Goal: Find specific page/section: Find specific page/section

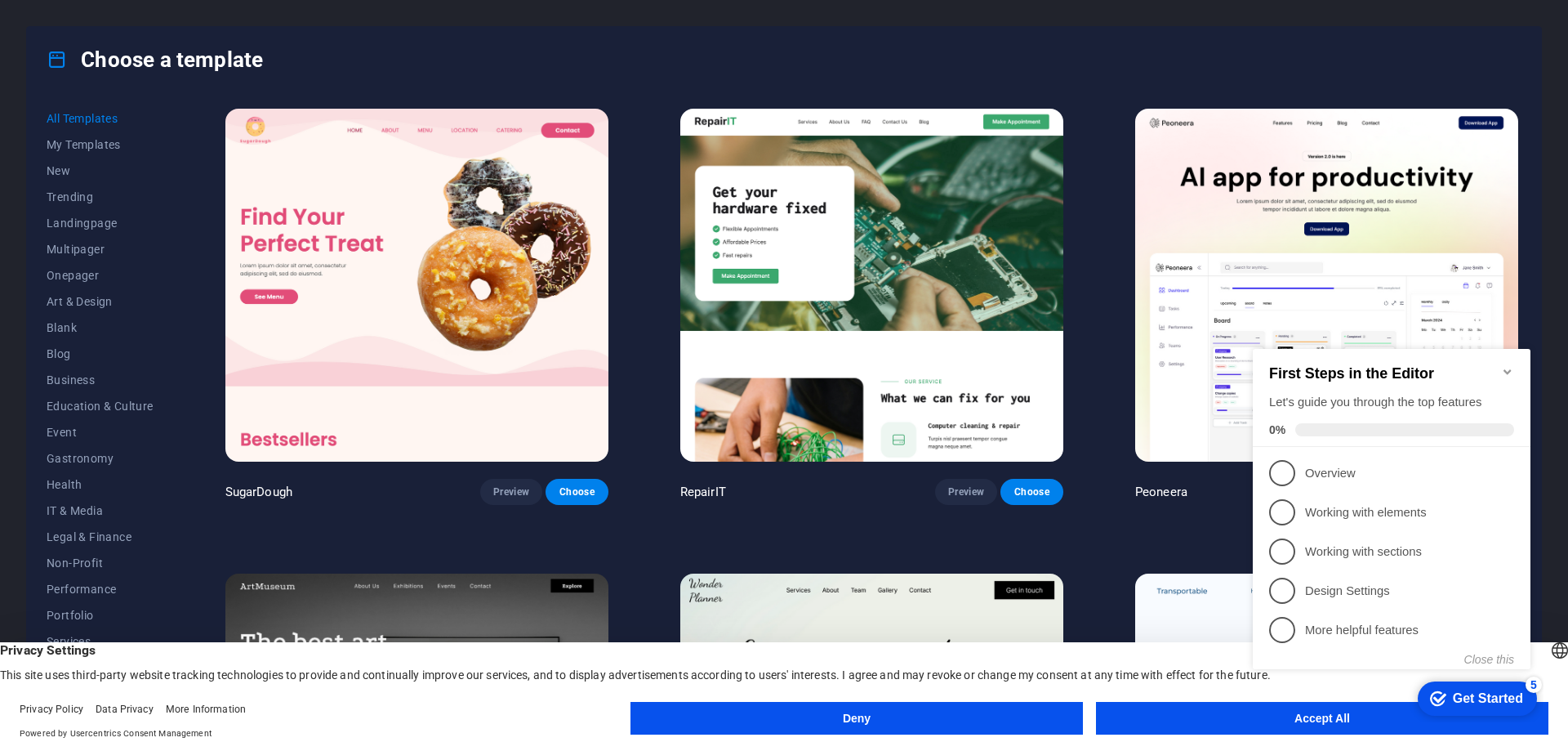
click at [1509, 365] on icon "Minimize checklist" at bounding box center [1507, 371] width 13 height 13
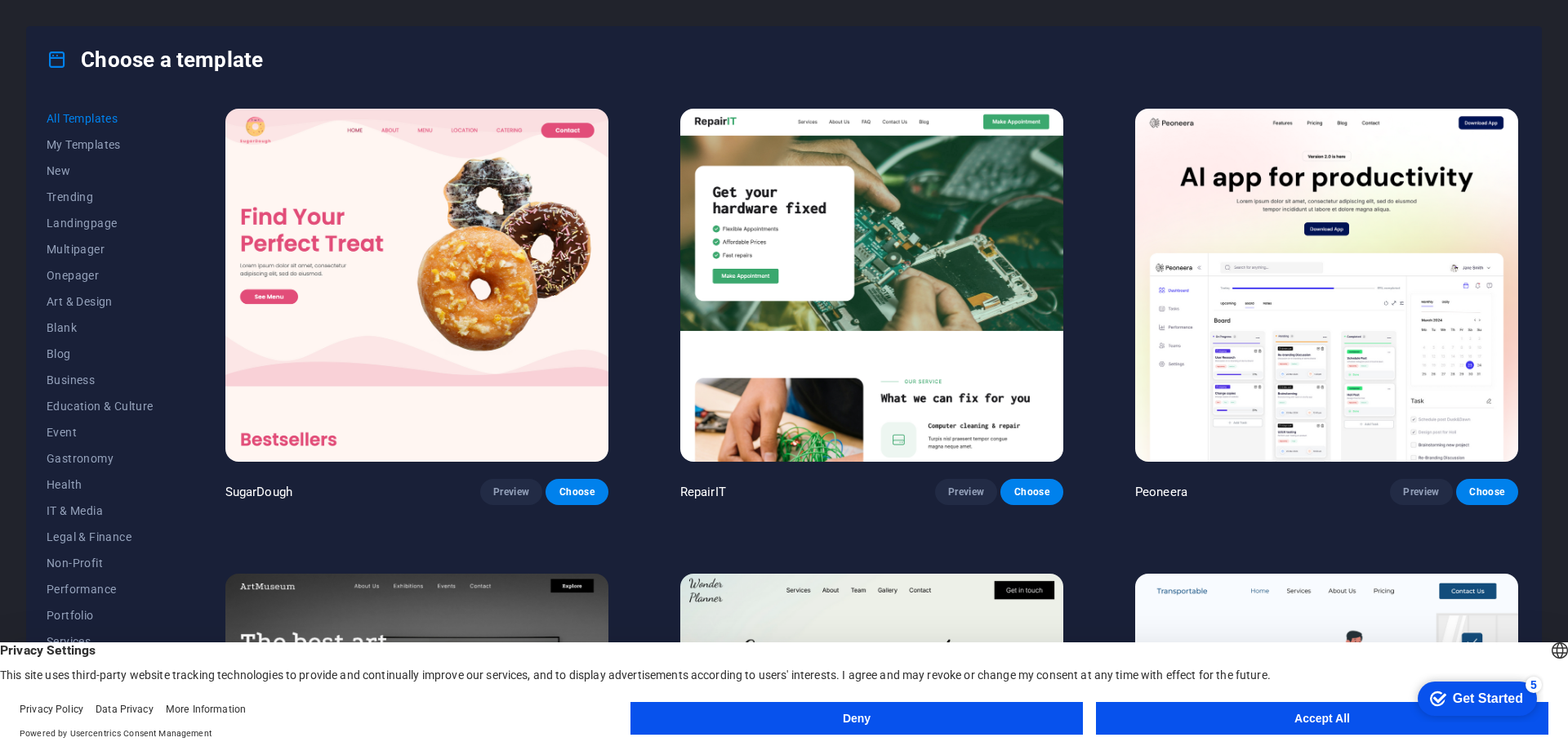
click at [906, 723] on button "Deny" at bounding box center [856, 718] width 453 height 33
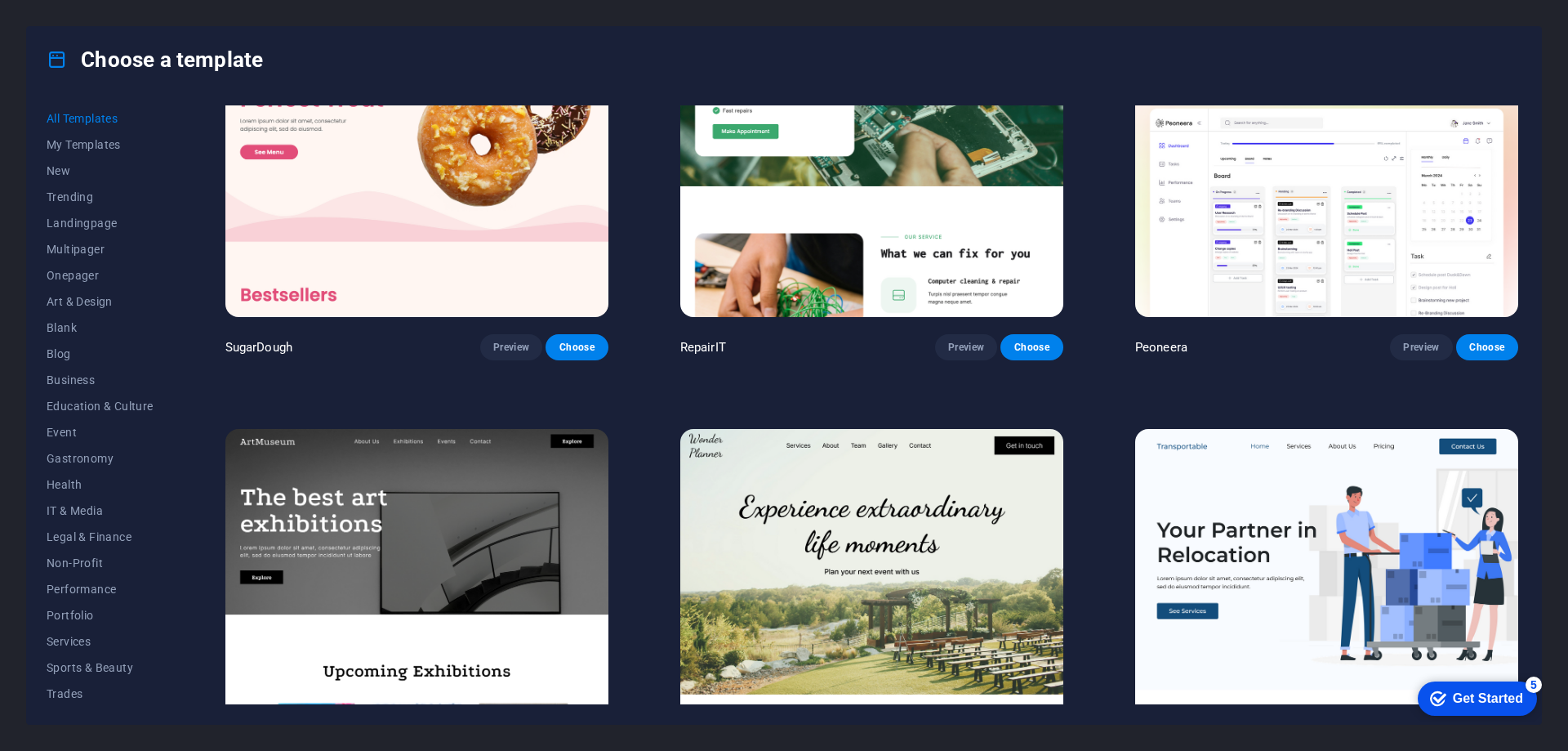
scroll to position [408, 0]
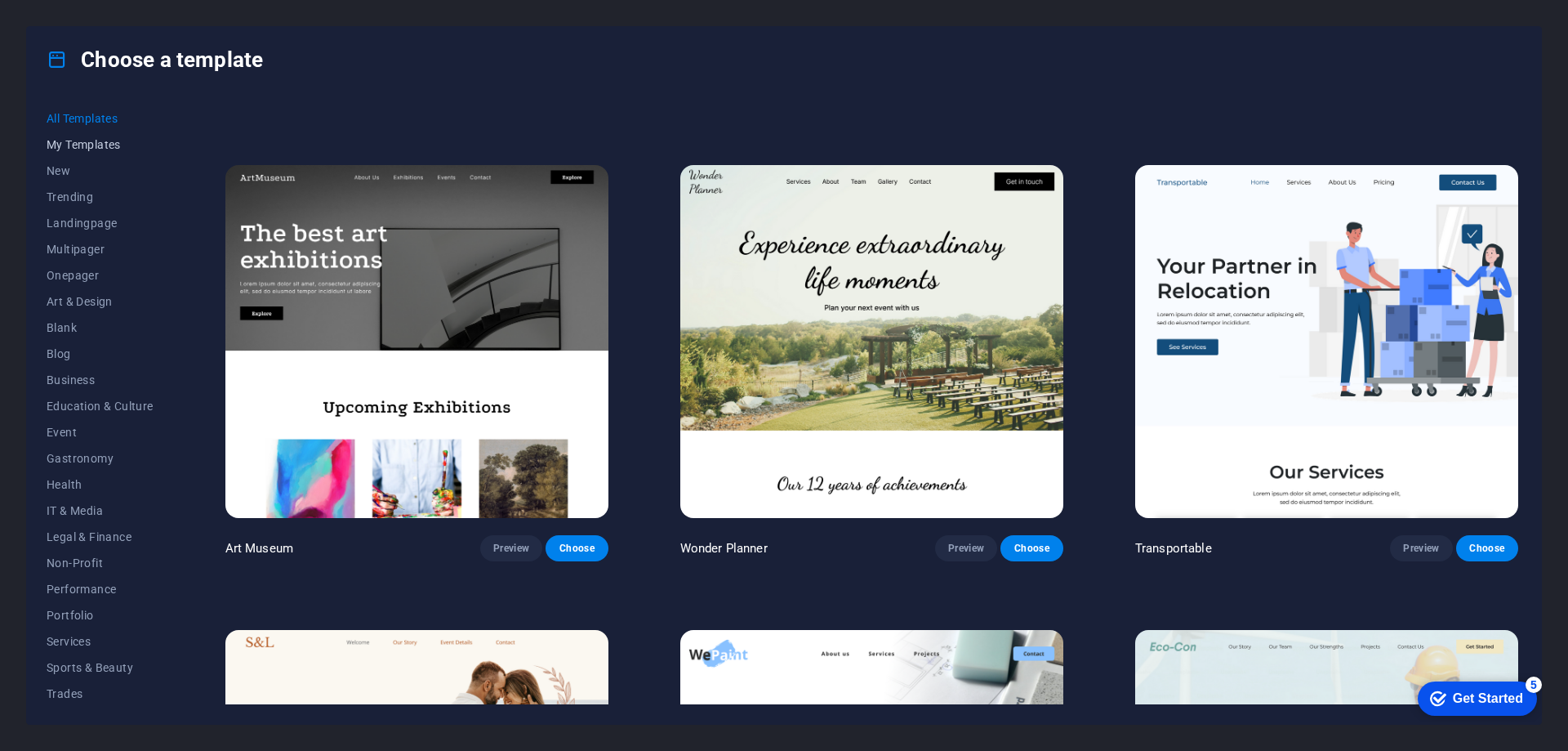
click at [109, 135] on button "My Templates" at bounding box center [99, 144] width 107 height 26
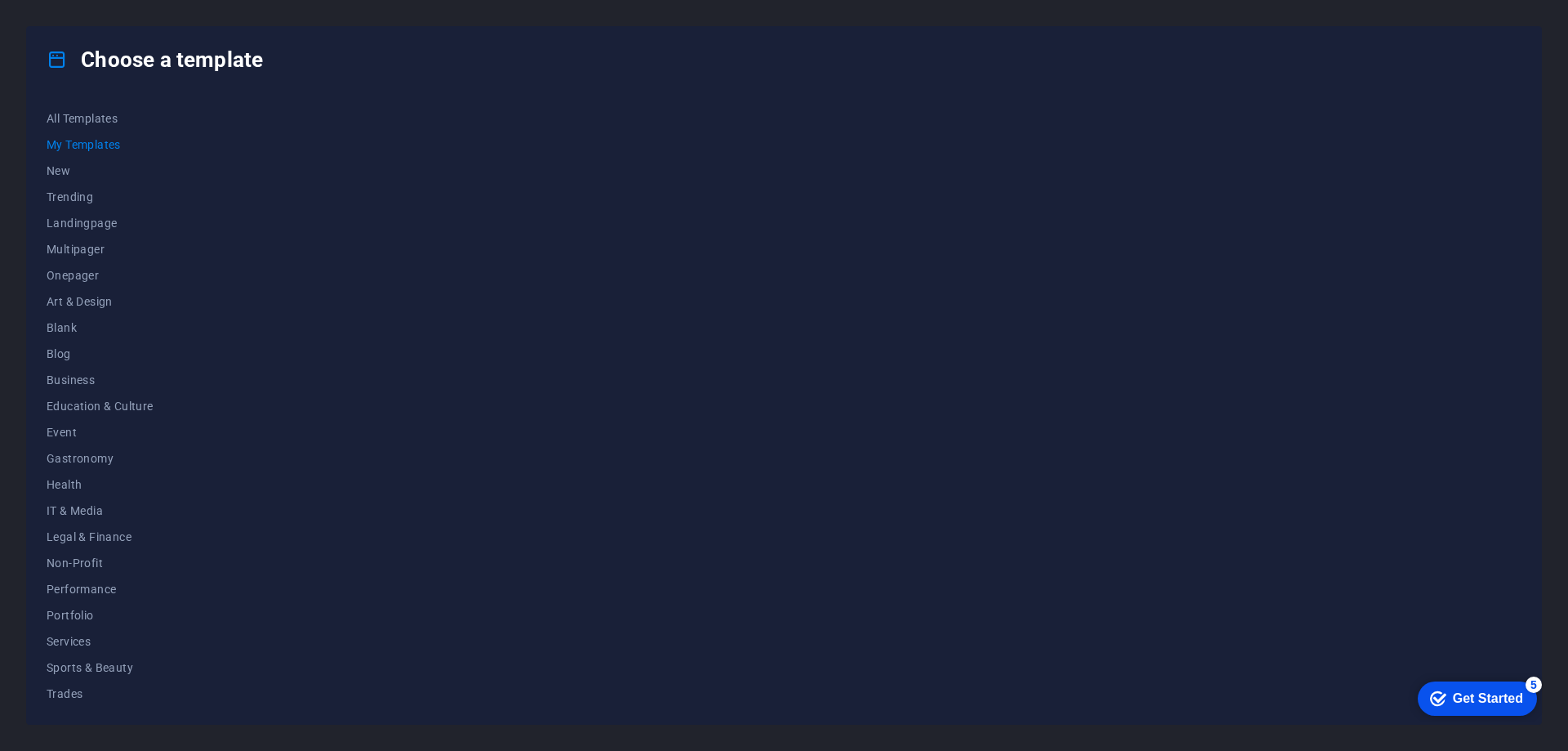
scroll to position [0, 0]
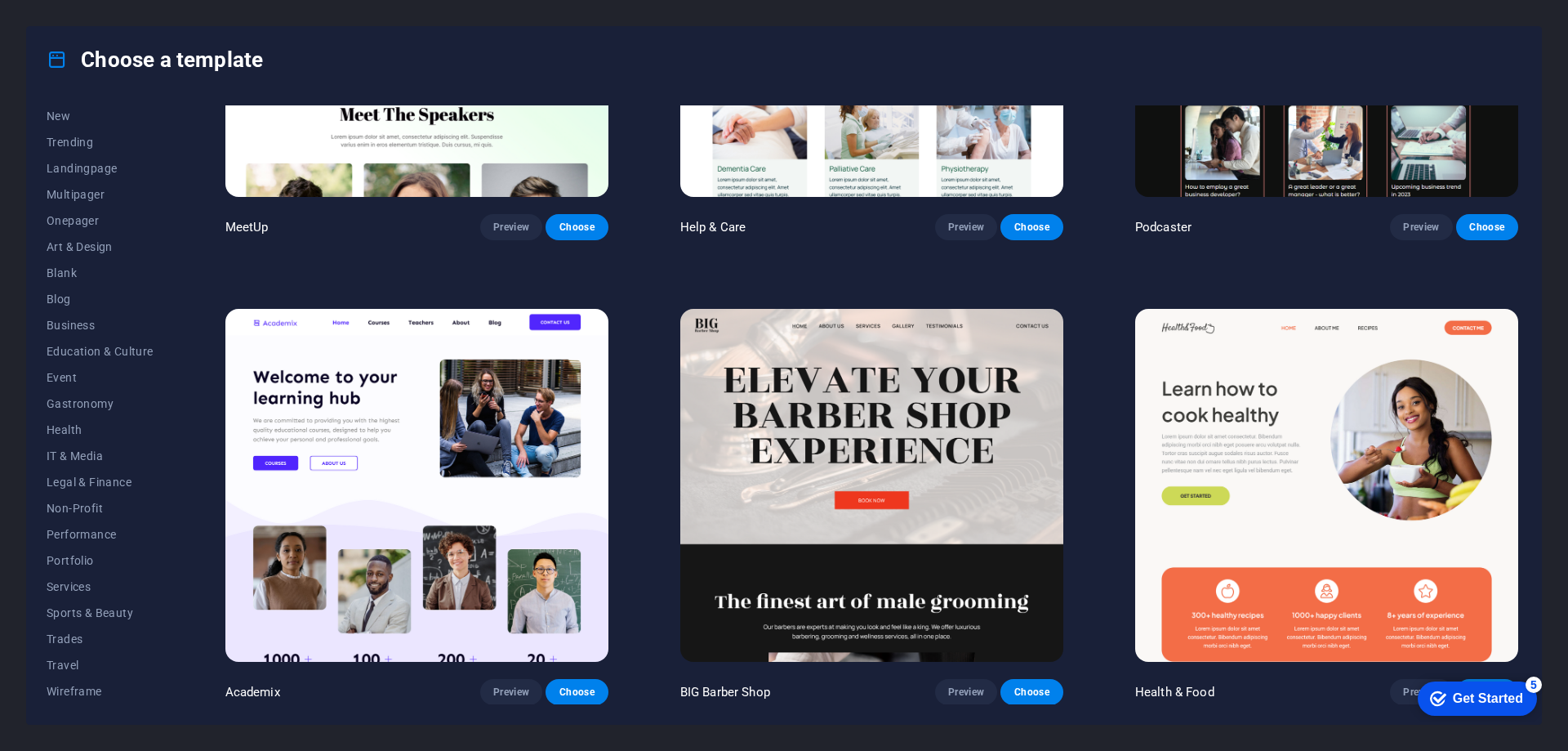
scroll to position [1715, 0]
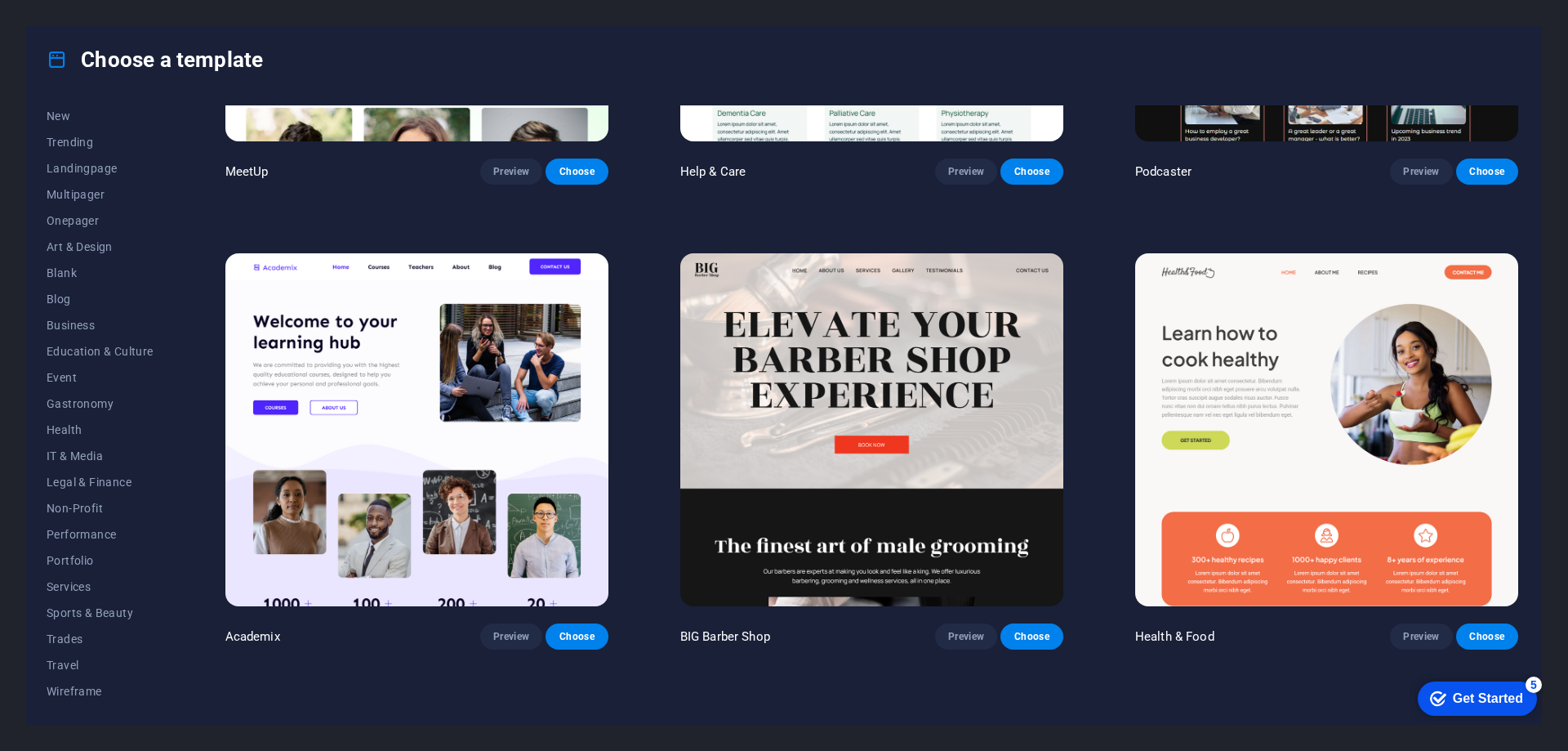
click at [1453, 712] on div "checkmark Get Started 5" at bounding box center [1477, 699] width 119 height 34
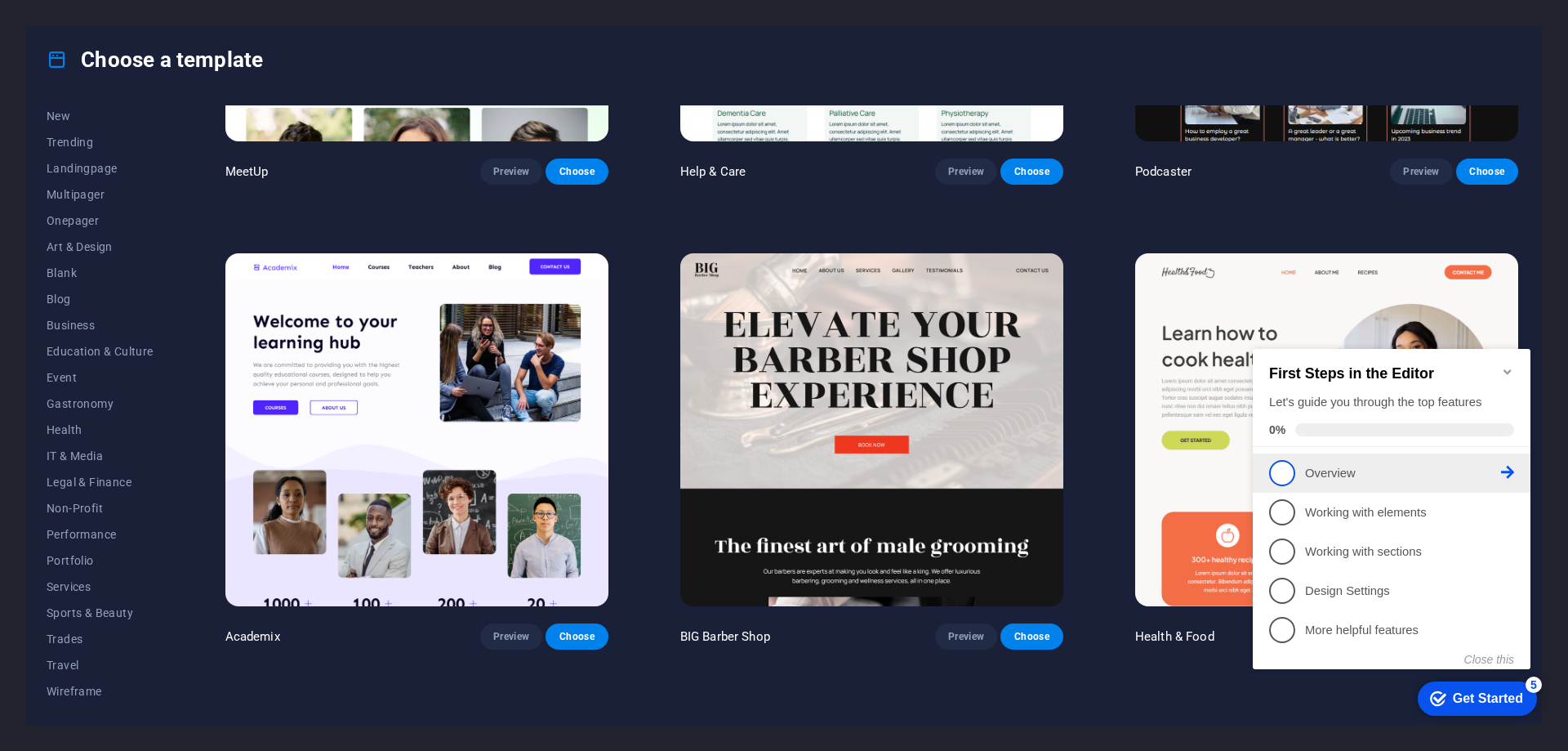
click at [1290, 464] on span "1" at bounding box center [1282, 472] width 26 height 26
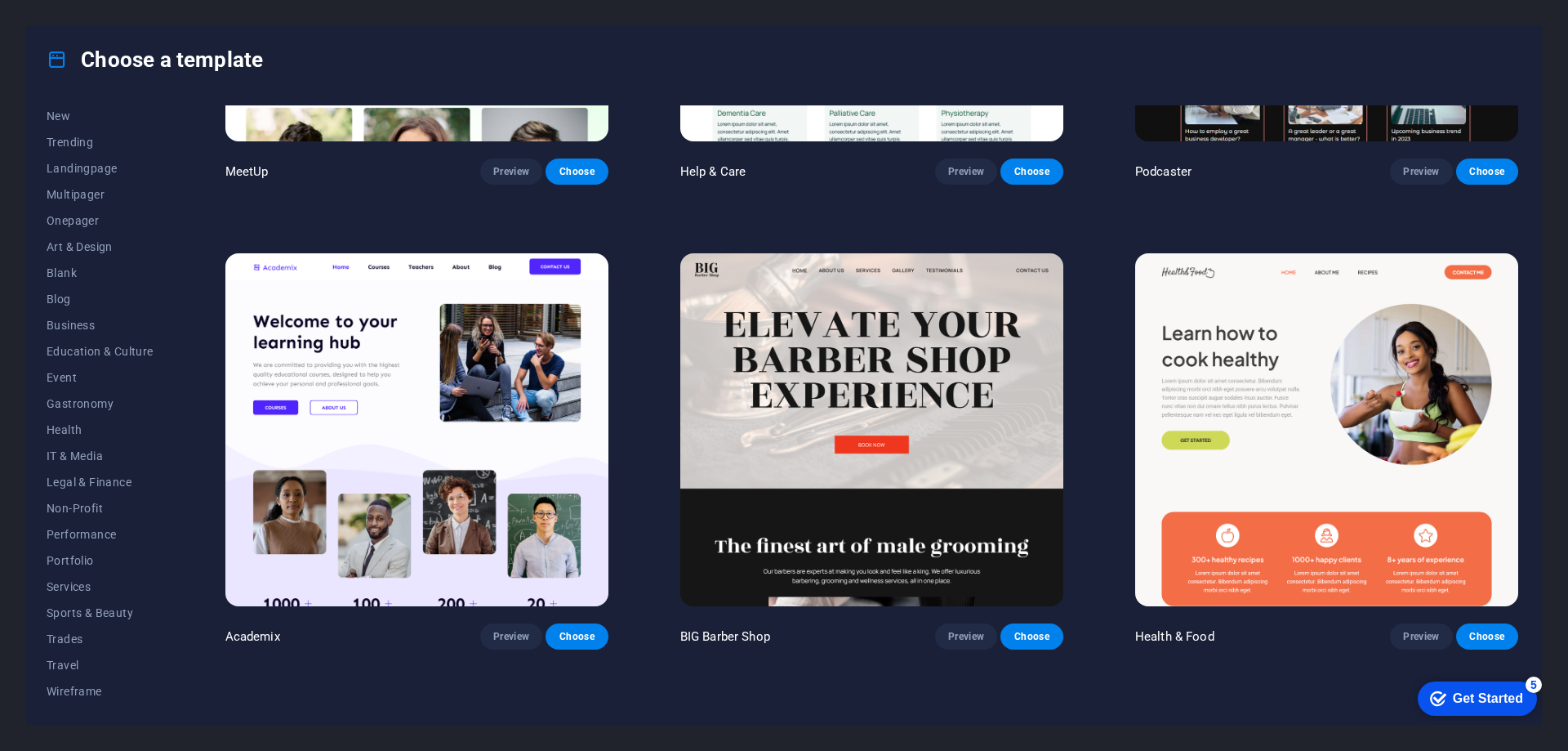
click at [1457, 712] on div "checkmark Get Started 5" at bounding box center [1477, 699] width 119 height 34
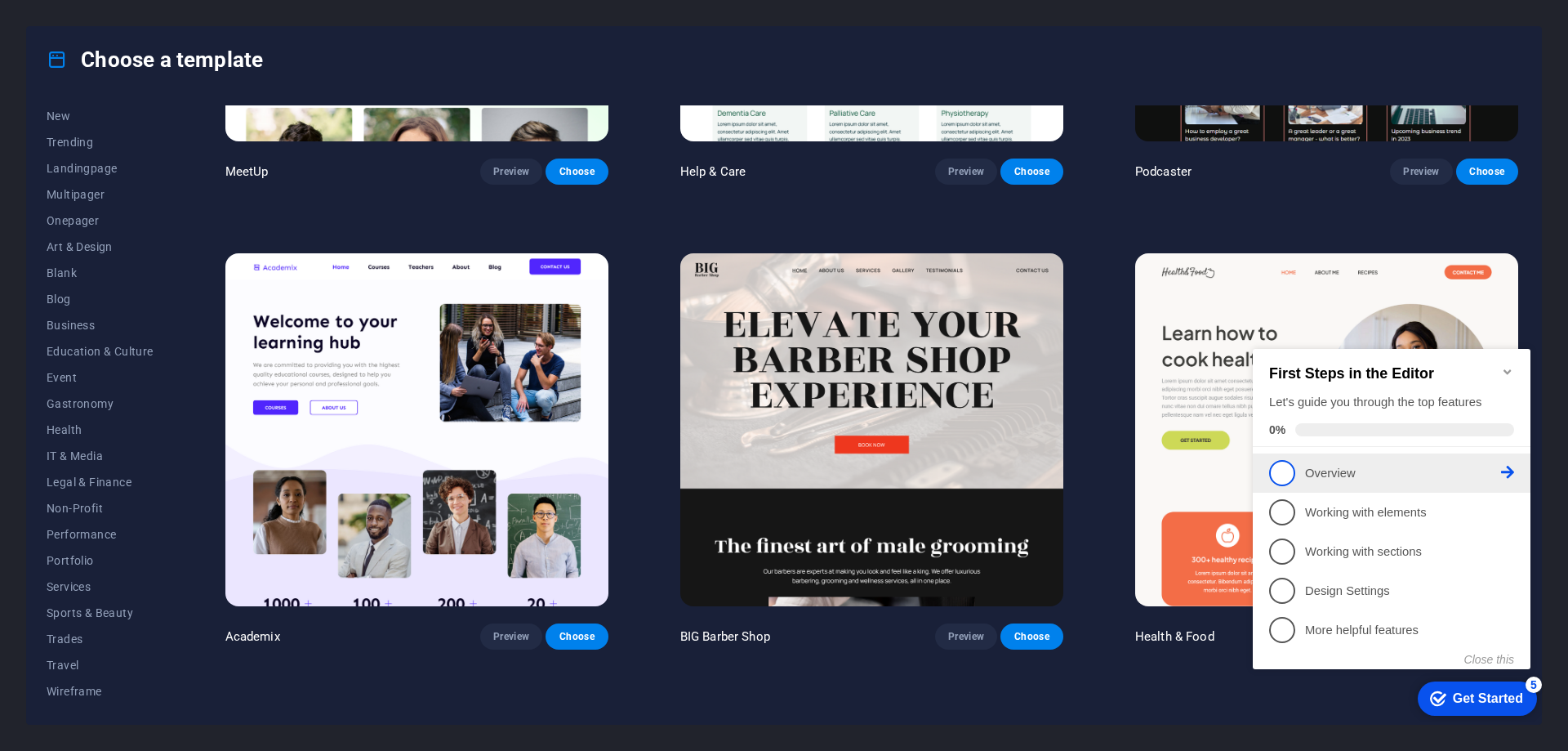
click at [1505, 467] on icon at bounding box center [1507, 472] width 13 height 13
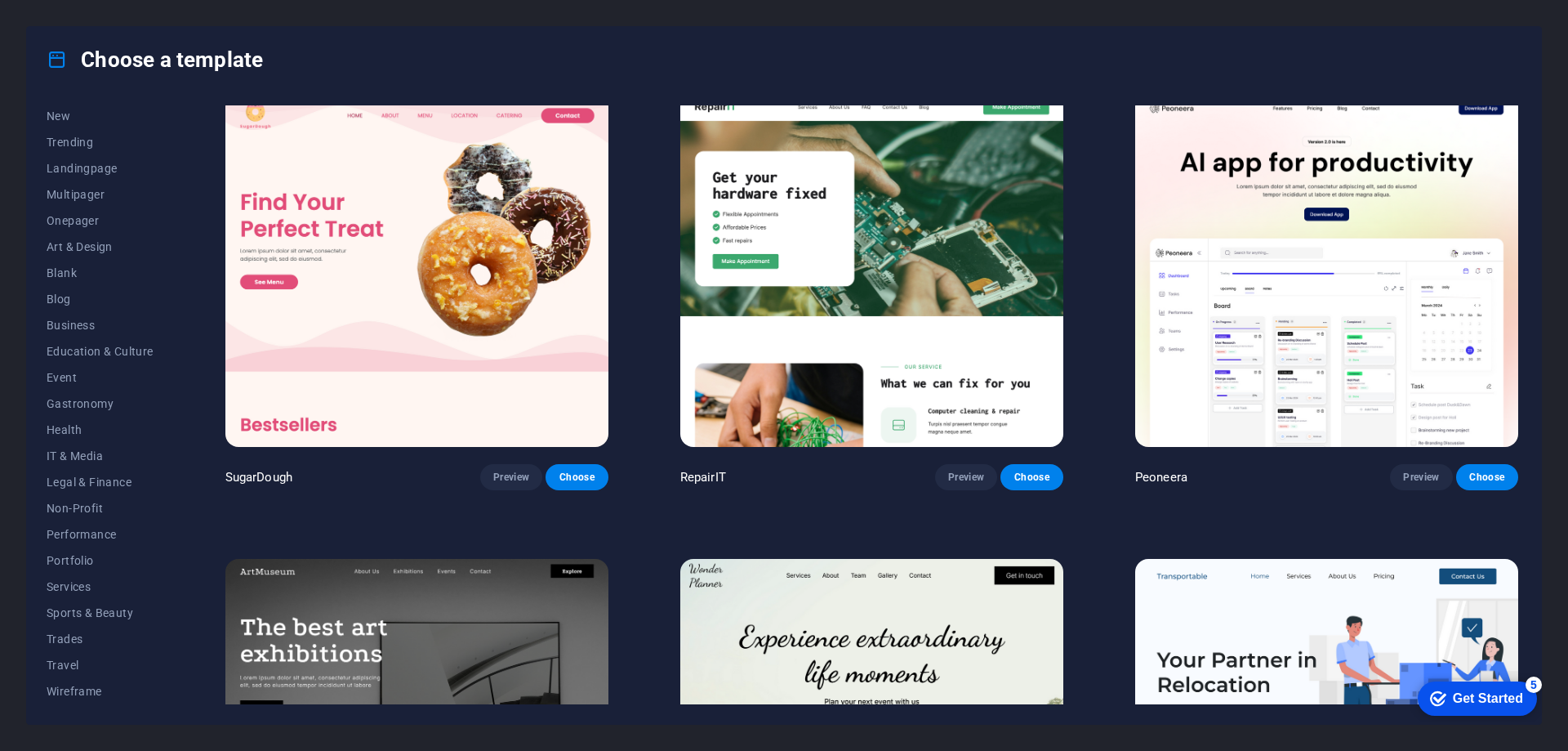
scroll to position [0, 0]
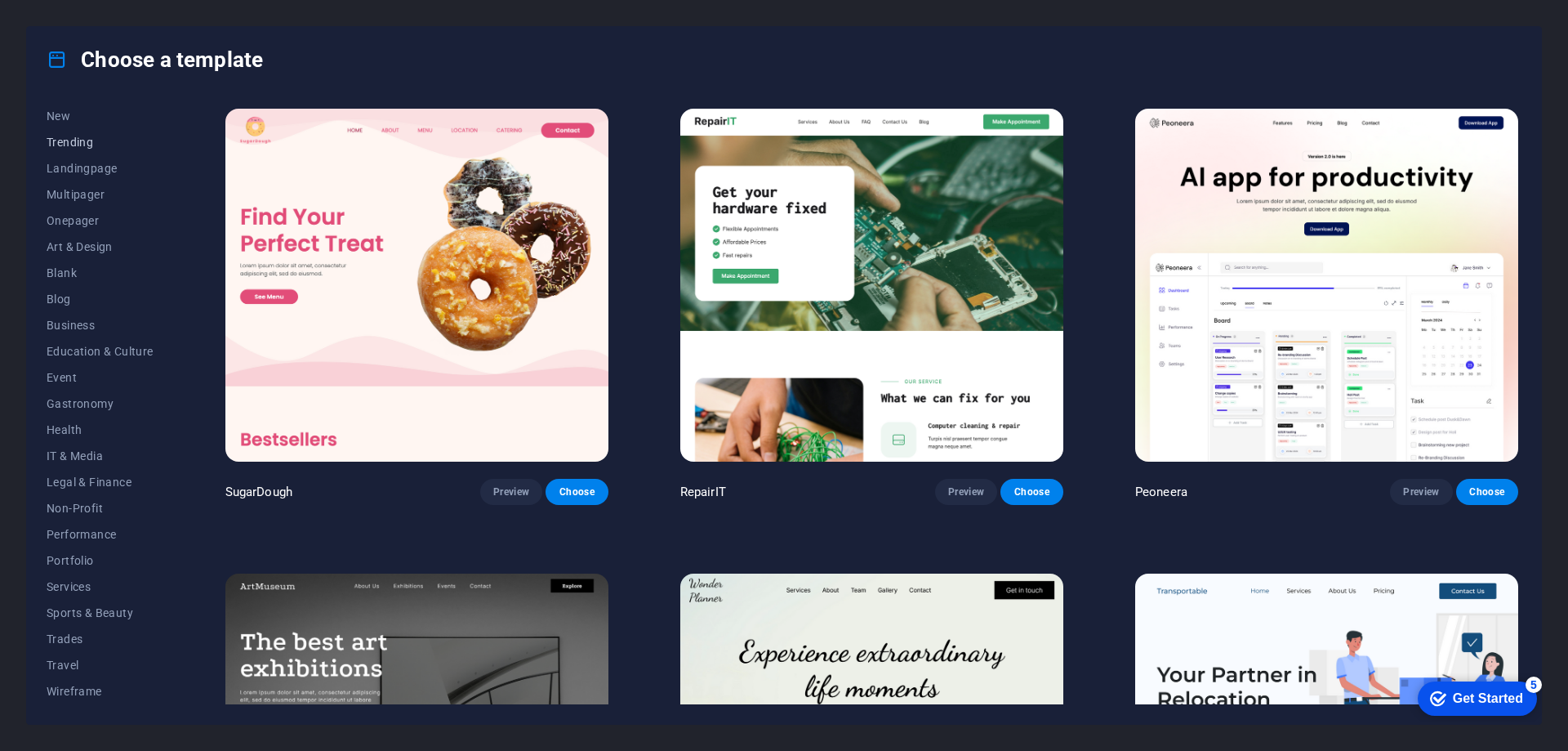
click at [66, 143] on span "Trending" at bounding box center [99, 141] width 107 height 13
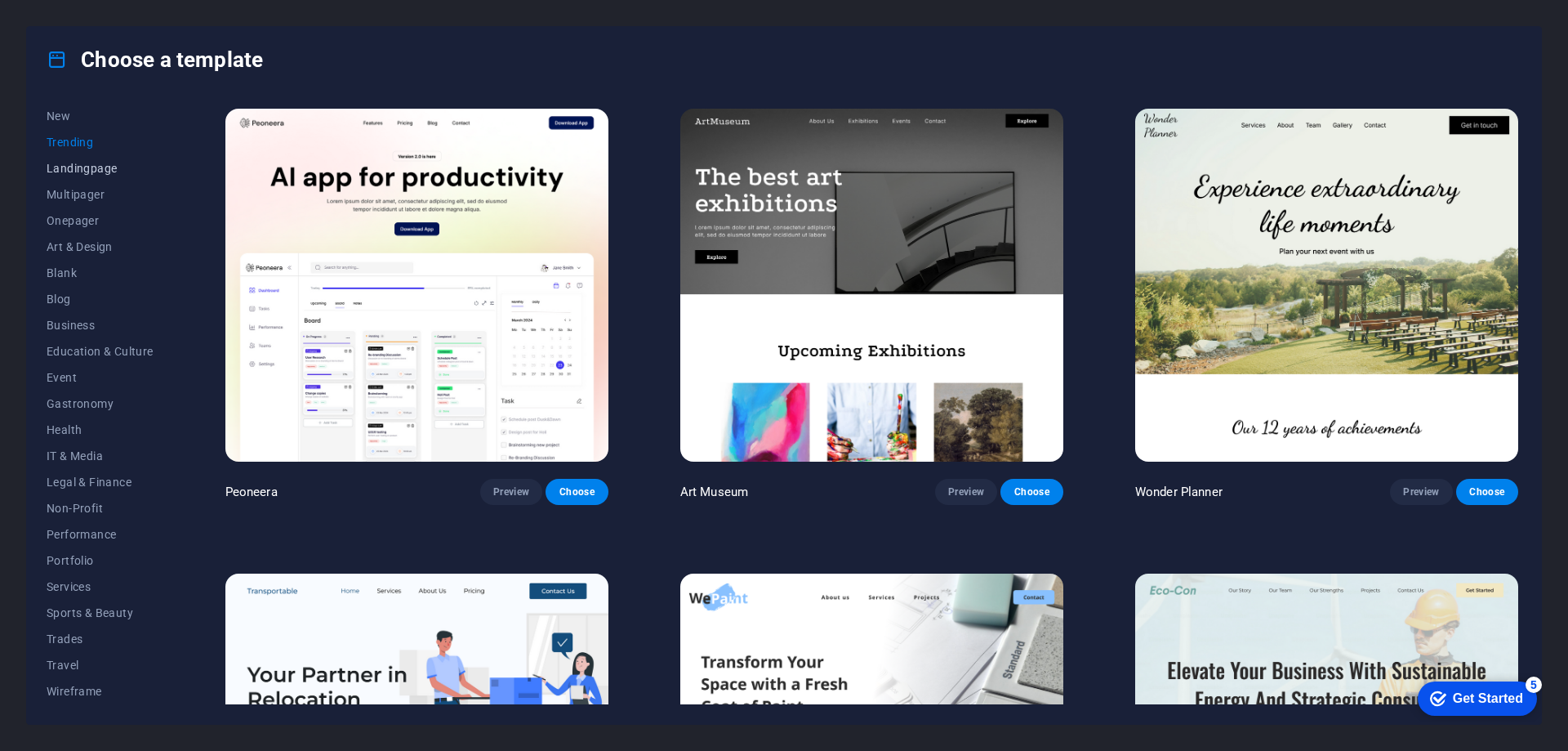
click at [67, 165] on span "Landingpage" at bounding box center [99, 168] width 107 height 13
